Goal: Transaction & Acquisition: Purchase product/service

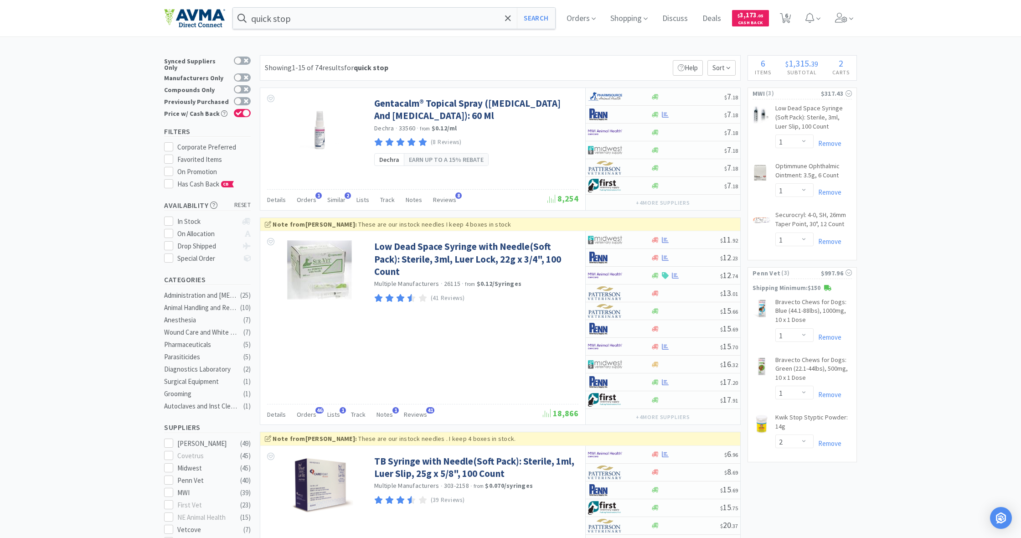
select select "1"
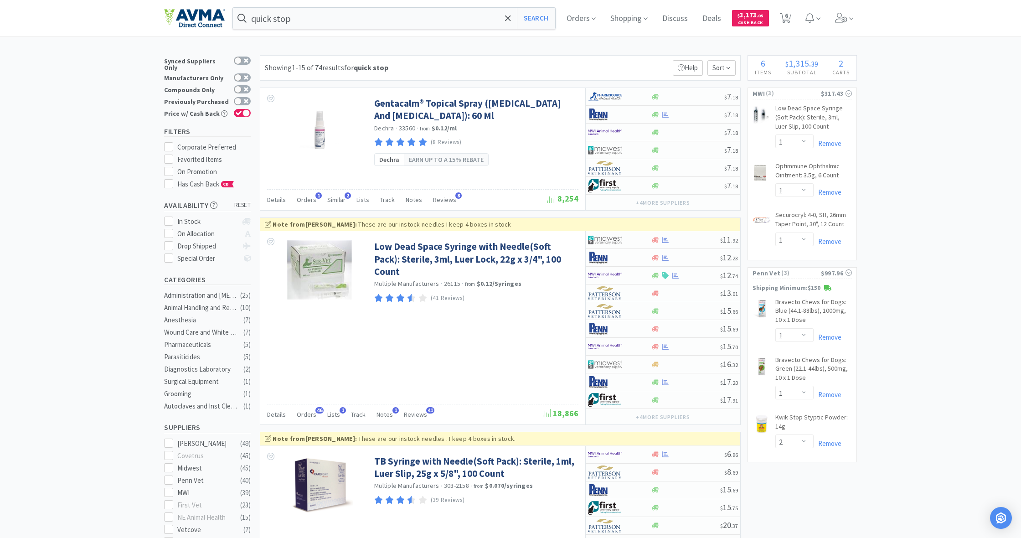
select select "2"
click at [788, 20] on span "6" at bounding box center [786, 15] width 3 height 36
select select "1"
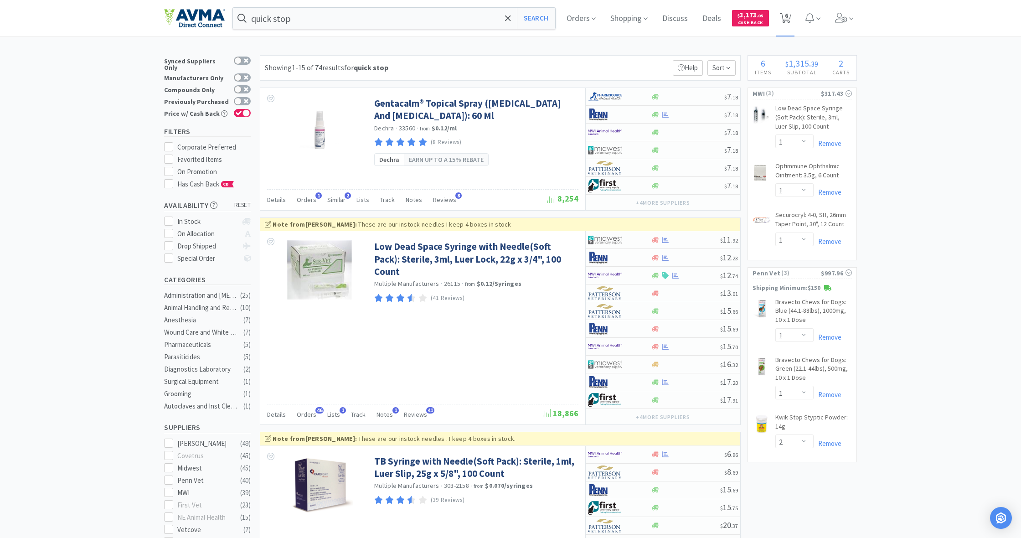
select select "1"
select select "2"
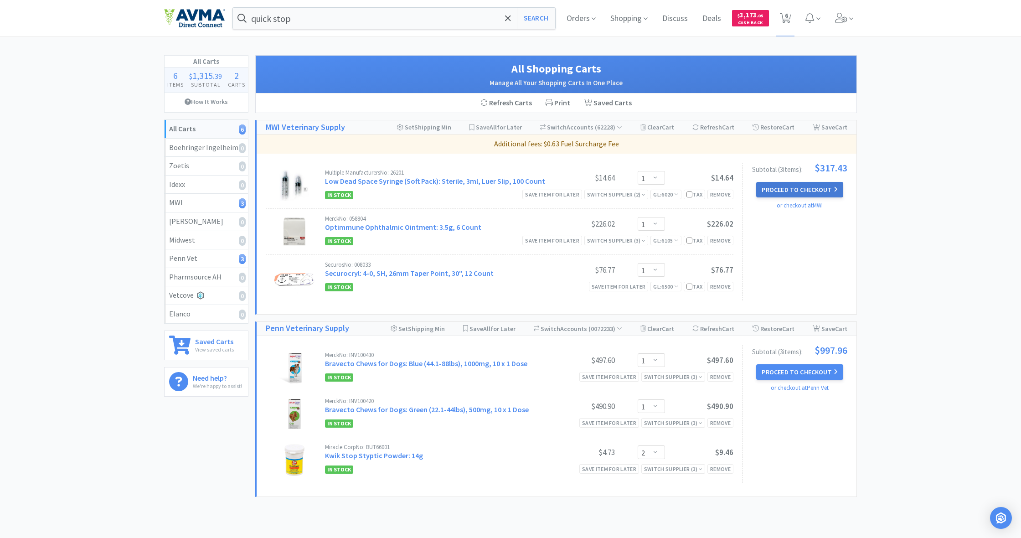
click at [782, 189] on button "Proceed to Checkout" at bounding box center [799, 189] width 87 height 15
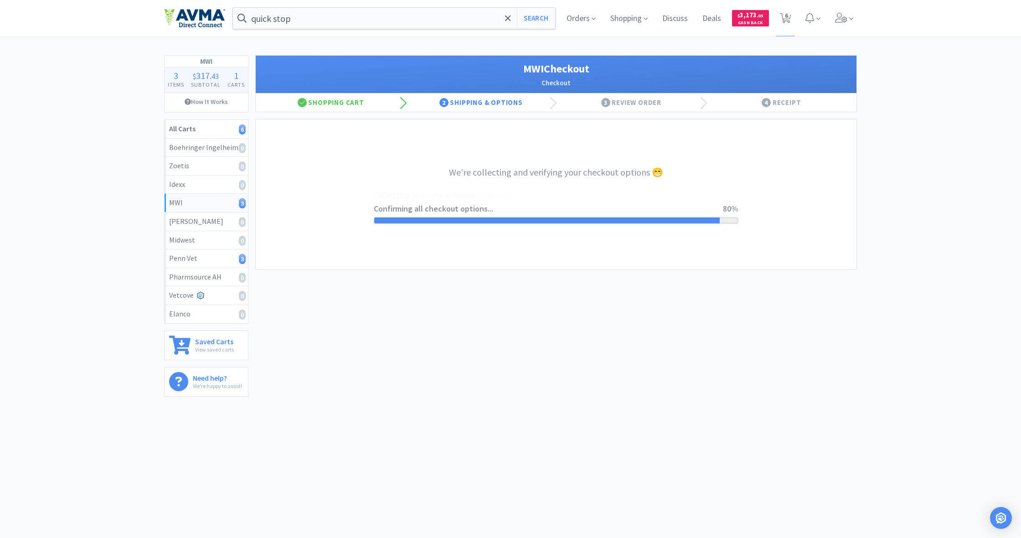
select select "STD_"
select select "FX9"
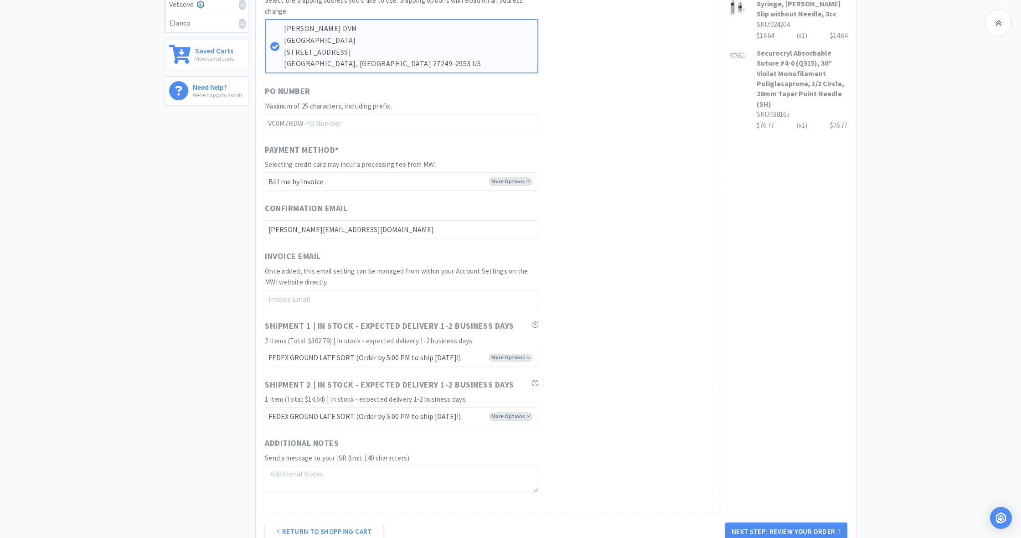
scroll to position [348, 0]
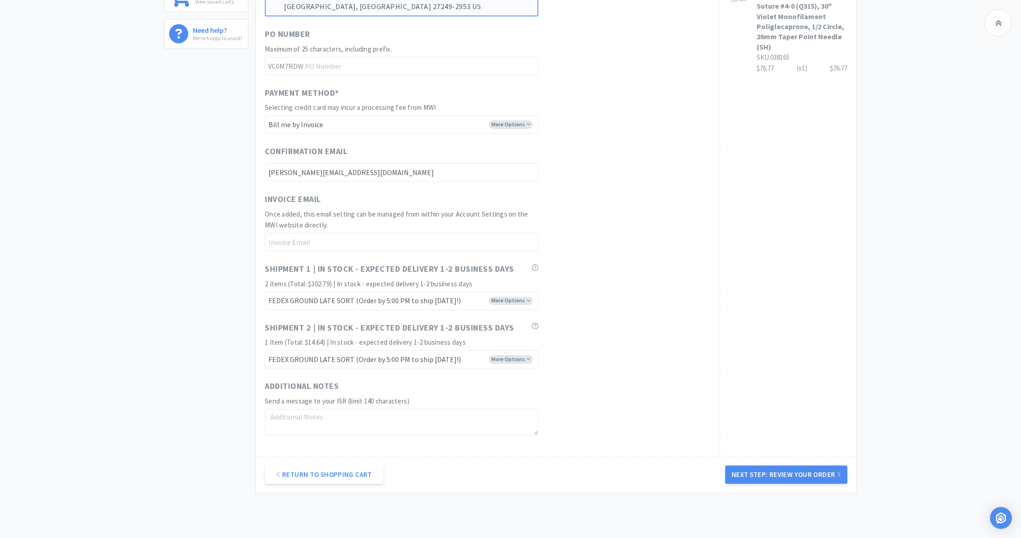
click at [788, 465] on button "Next Step: Review Your Order" at bounding box center [786, 474] width 122 height 18
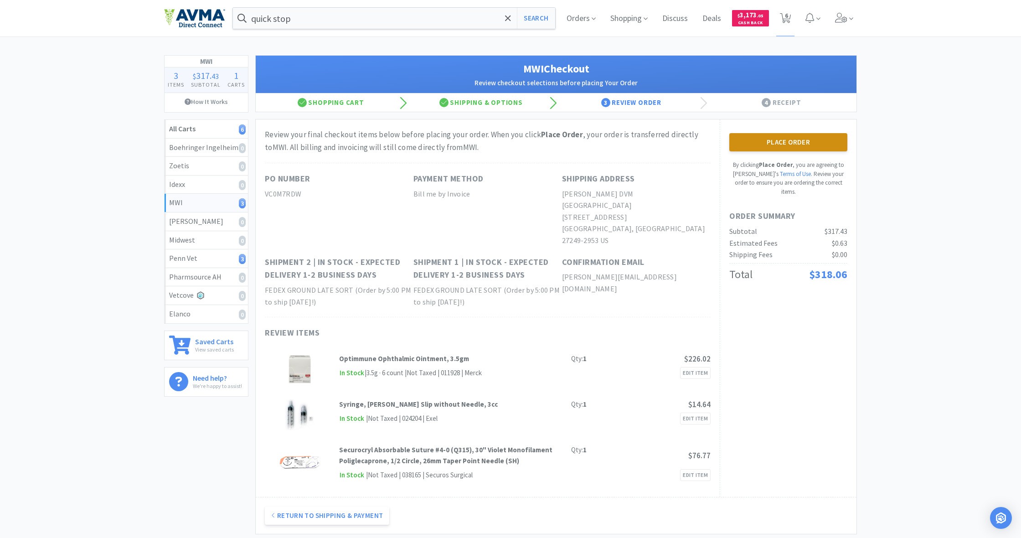
click at [771, 139] on button "Place Order" at bounding box center [788, 142] width 118 height 18
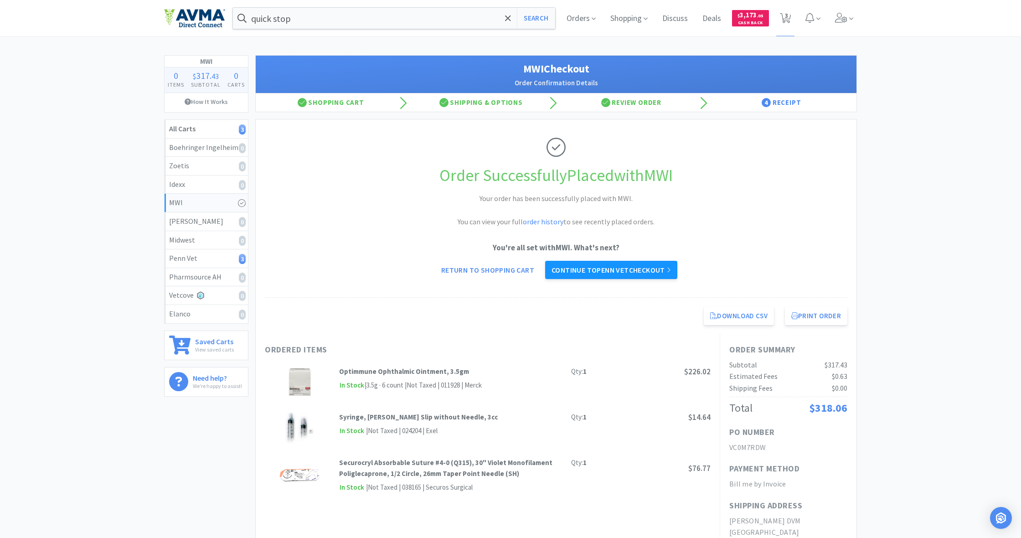
click at [610, 269] on link "Continue to Penn Vet checkout" at bounding box center [611, 270] width 132 height 18
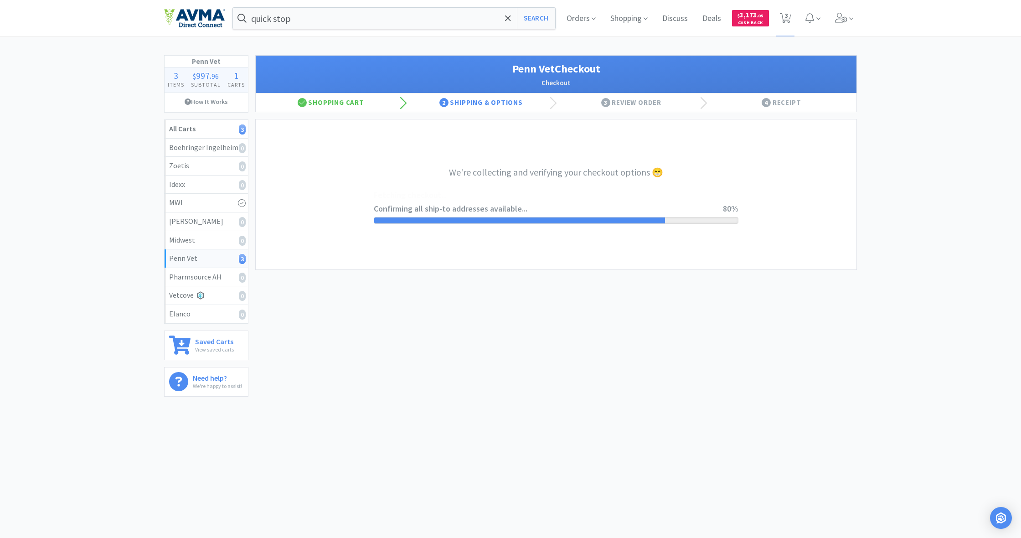
select select "terms"
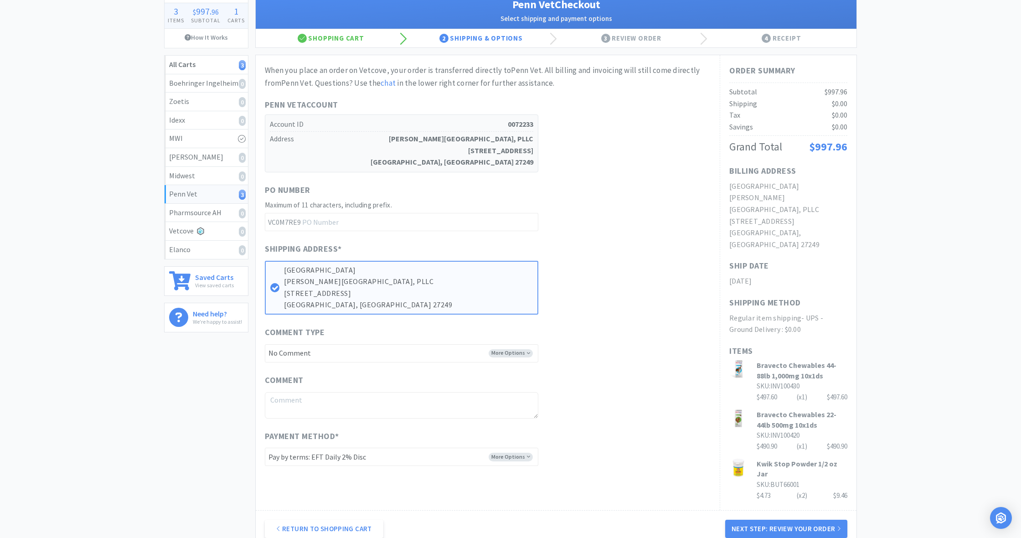
scroll to position [72, 0]
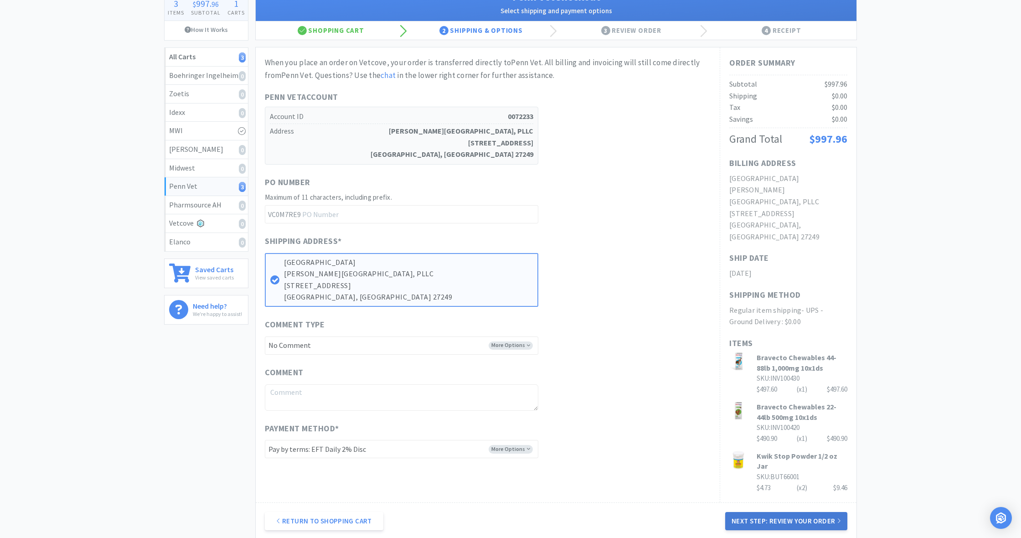
click at [791, 512] on button "Next Step: Review Your Order" at bounding box center [786, 521] width 122 height 18
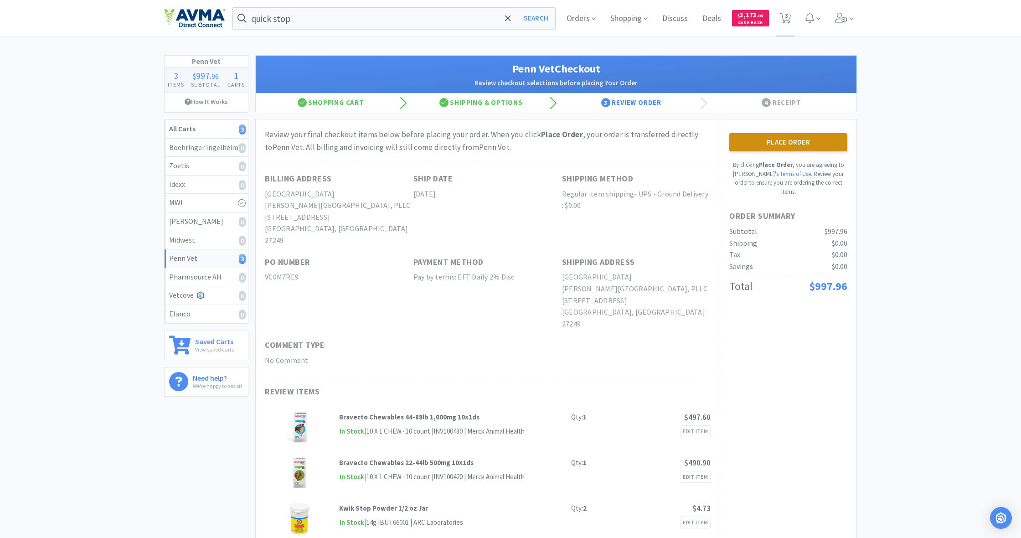
click at [786, 144] on button "Place Order" at bounding box center [788, 142] width 118 height 18
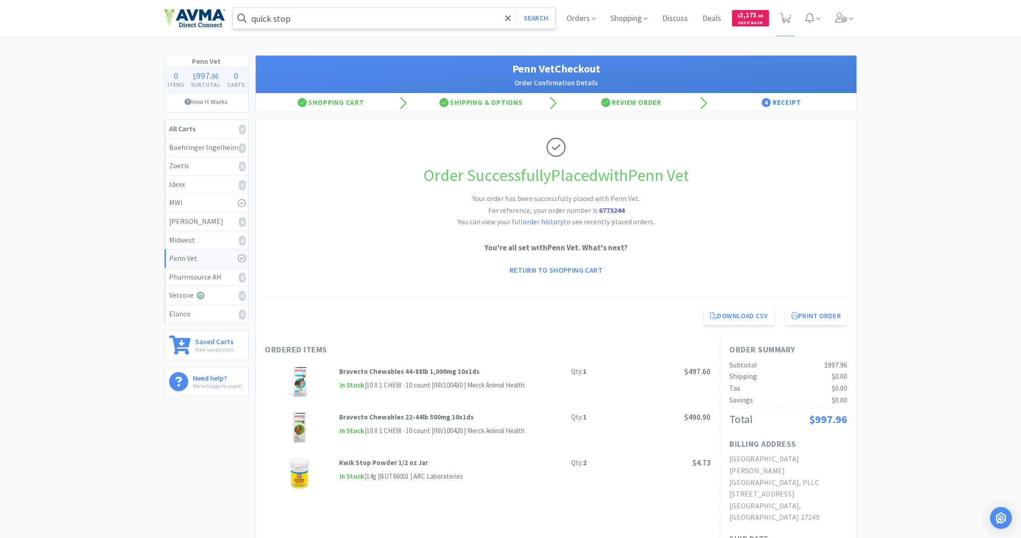
click at [326, 26] on input "quick stop" at bounding box center [394, 18] width 322 height 21
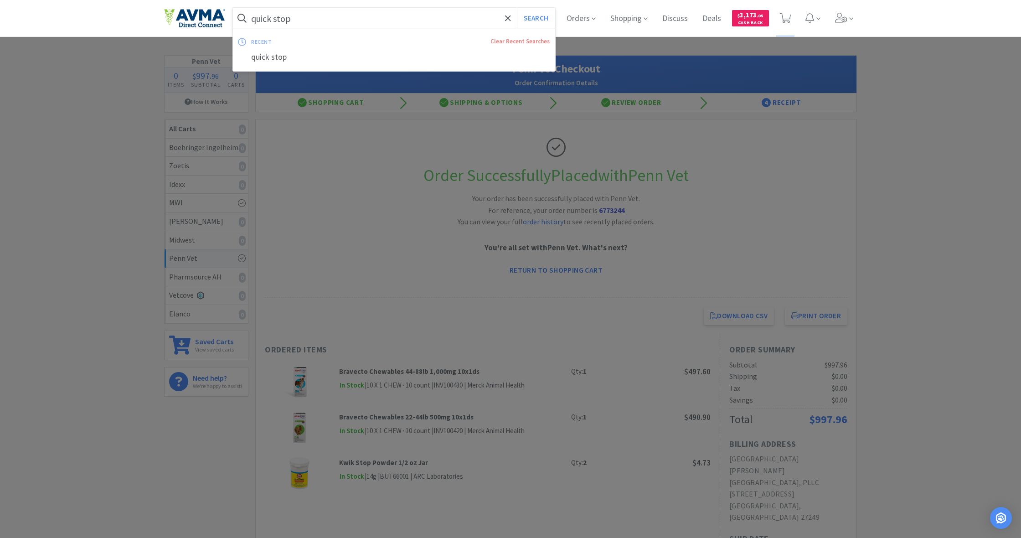
drag, startPoint x: 254, startPoint y: 17, endPoint x: 318, endPoint y: 27, distance: 64.5
click at [318, 27] on input "quick stop" at bounding box center [394, 18] width 322 height 21
type input "q"
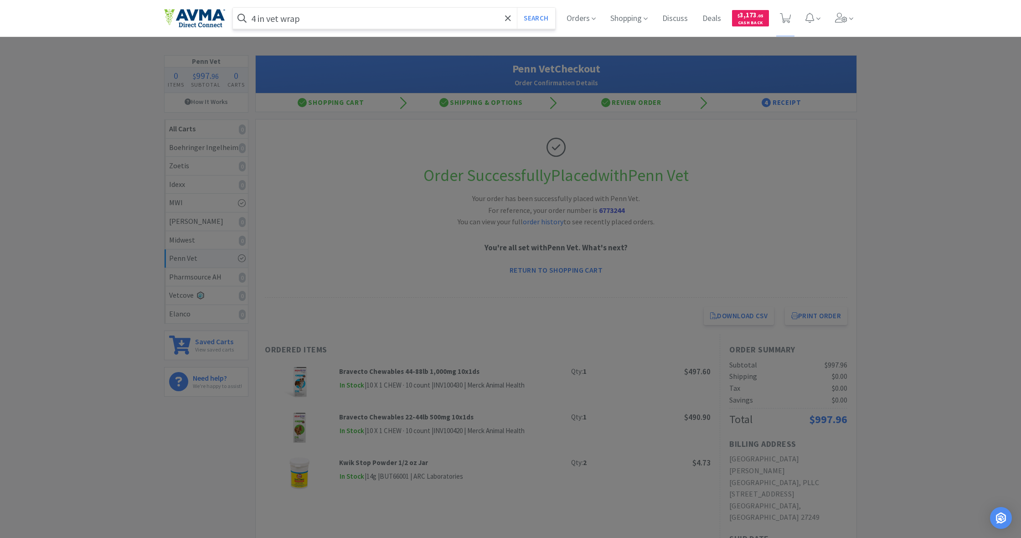
type input "4 in vet wrap"
click at [535, 18] on button "Search" at bounding box center [536, 18] width 38 height 21
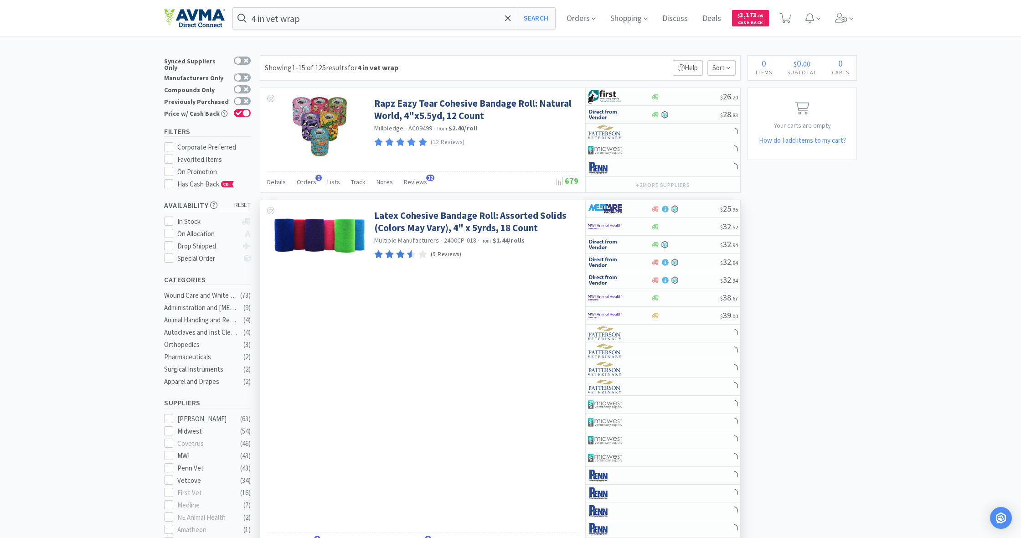
scroll to position [0, 0]
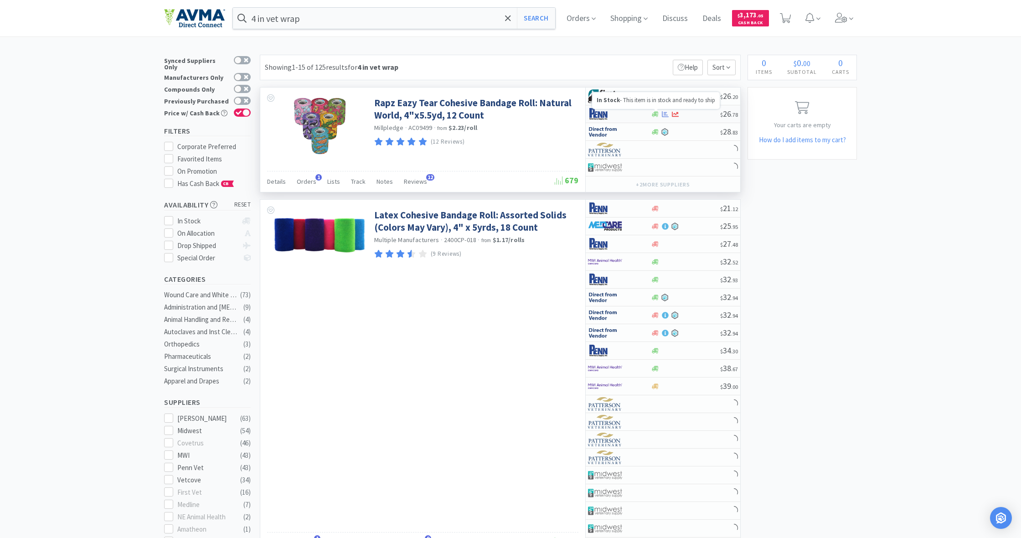
click at [657, 114] on icon at bounding box center [655, 113] width 7 height 5
select select "1"
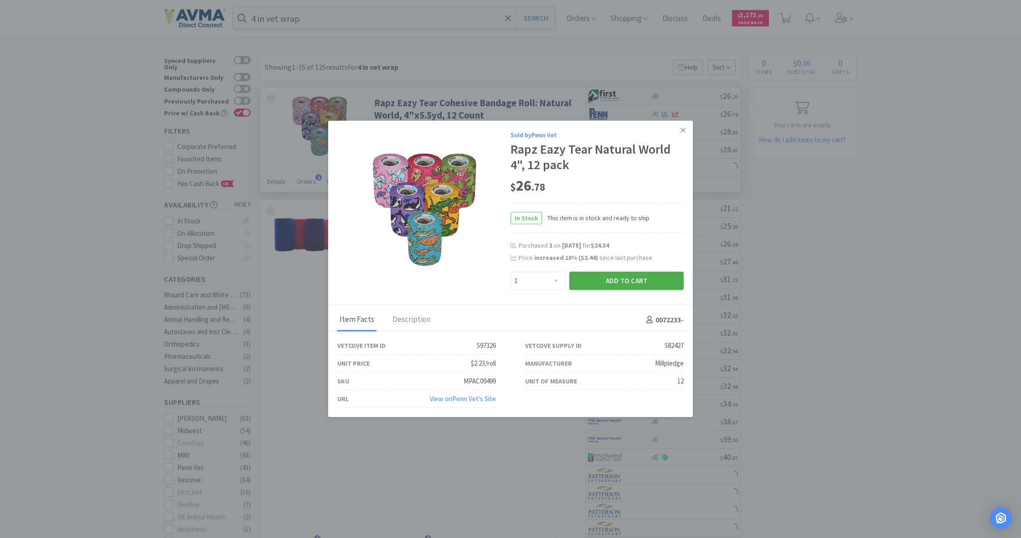
click at [633, 277] on button "Add to Cart" at bounding box center [626, 281] width 114 height 18
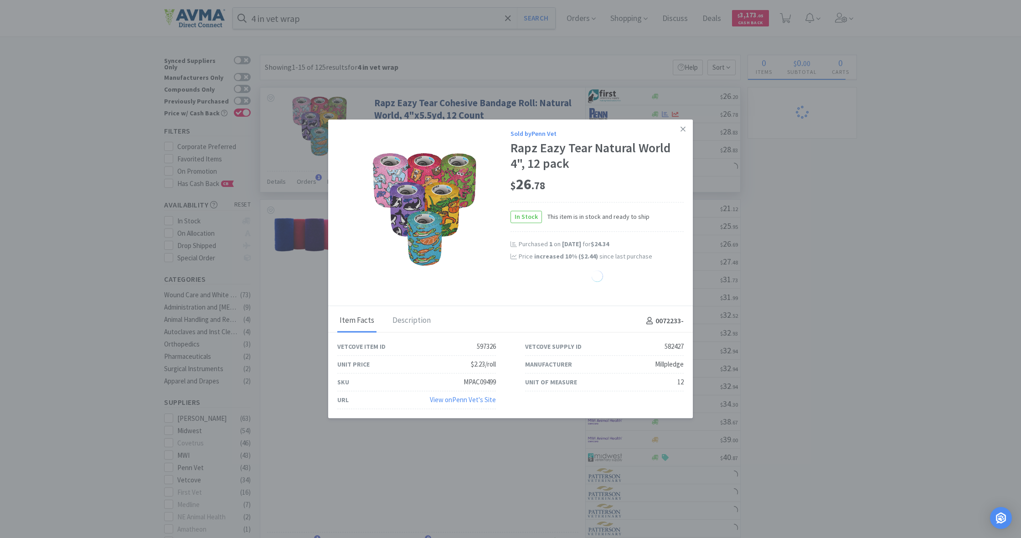
select select "1"
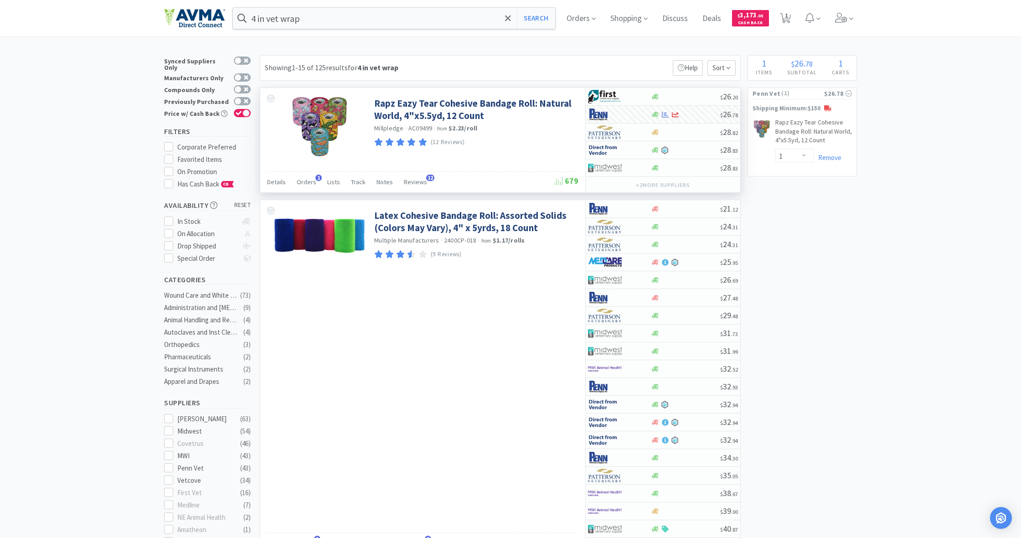
scroll to position [0, 0]
click at [316, 96] on div at bounding box center [317, 126] width 114 height 76
